Goal: Information Seeking & Learning: Learn about a topic

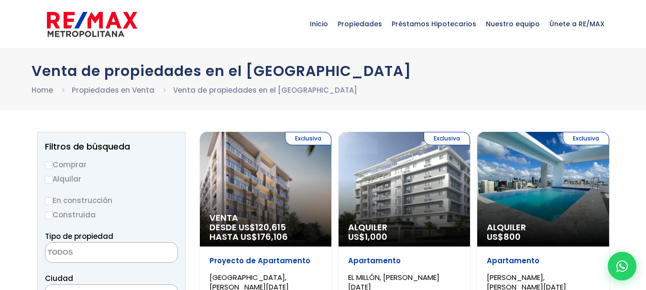
select select
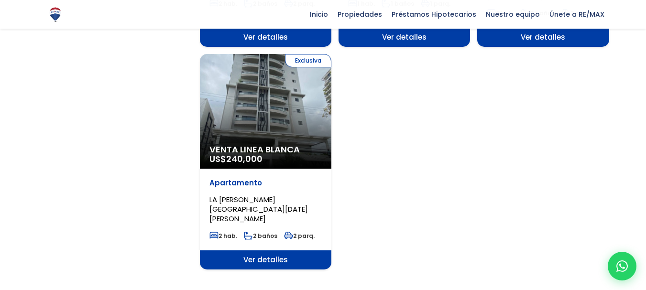
scroll to position [1196, 0]
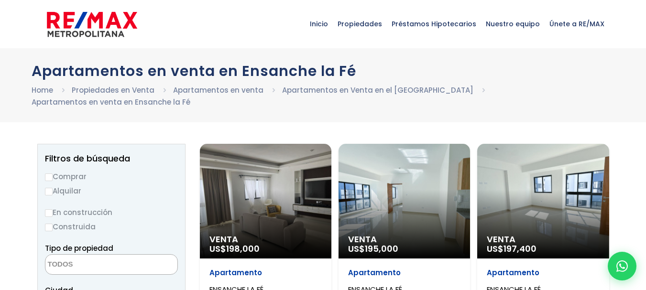
select select
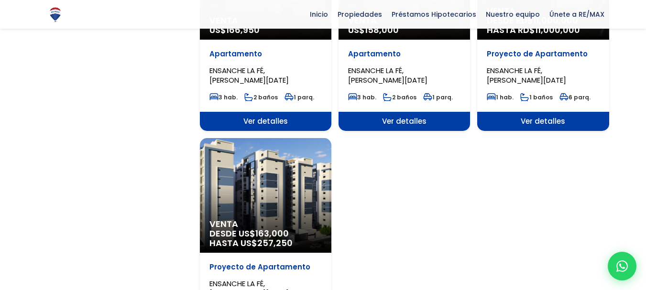
scroll to position [909, 0]
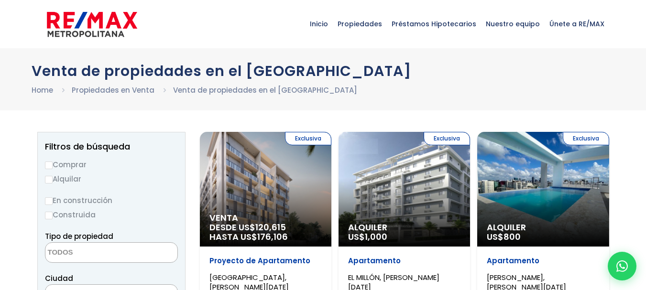
select select
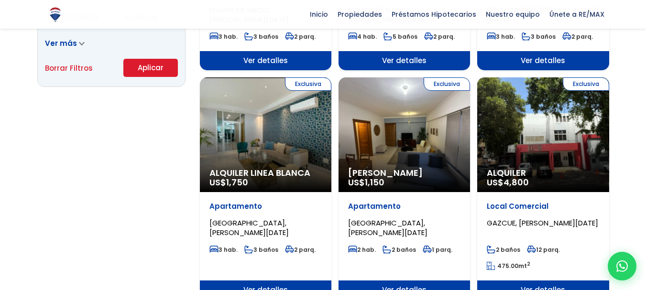
scroll to position [766, 0]
